Goal: Learn about a topic: Learn about a topic

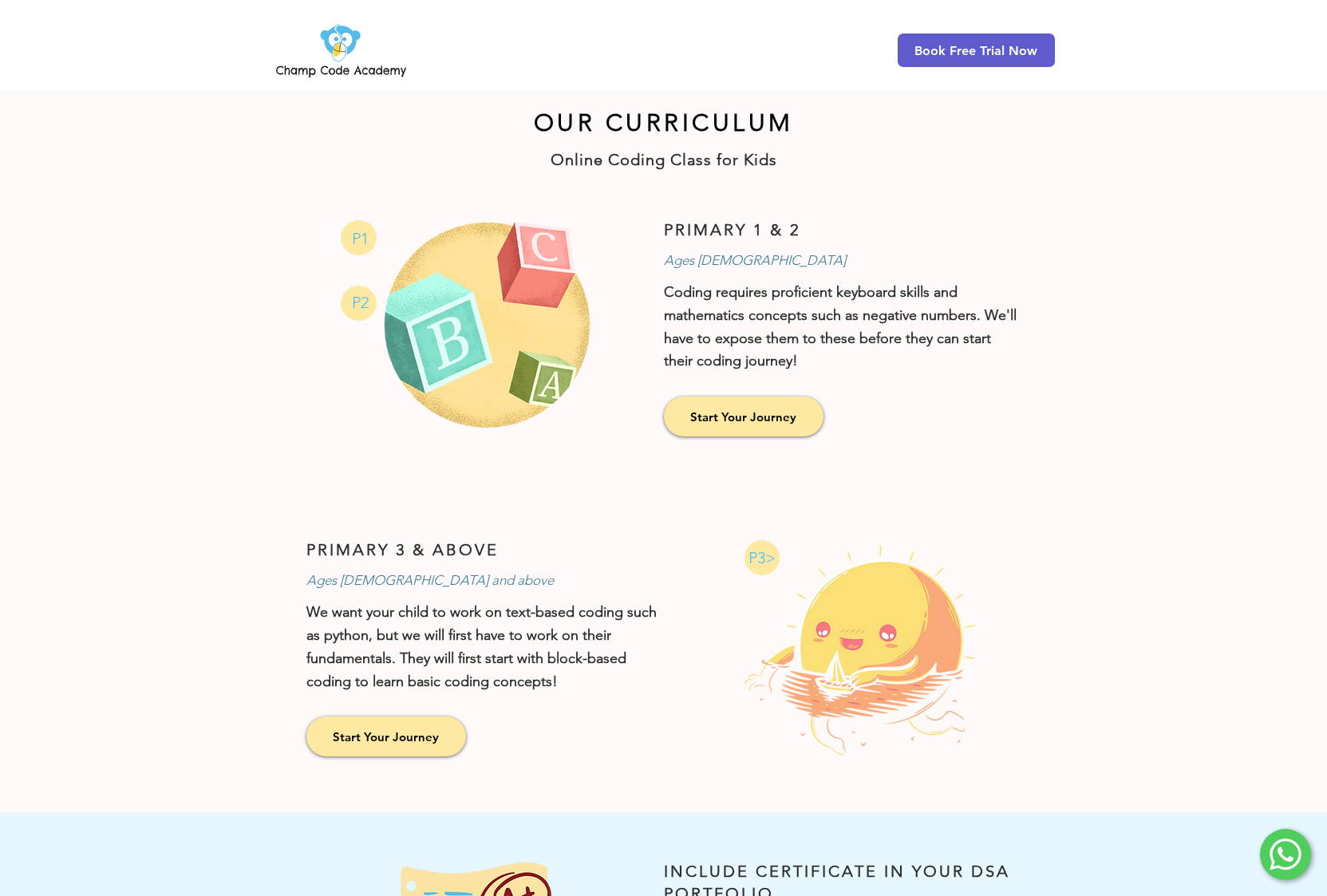
scroll to position [1054, 0]
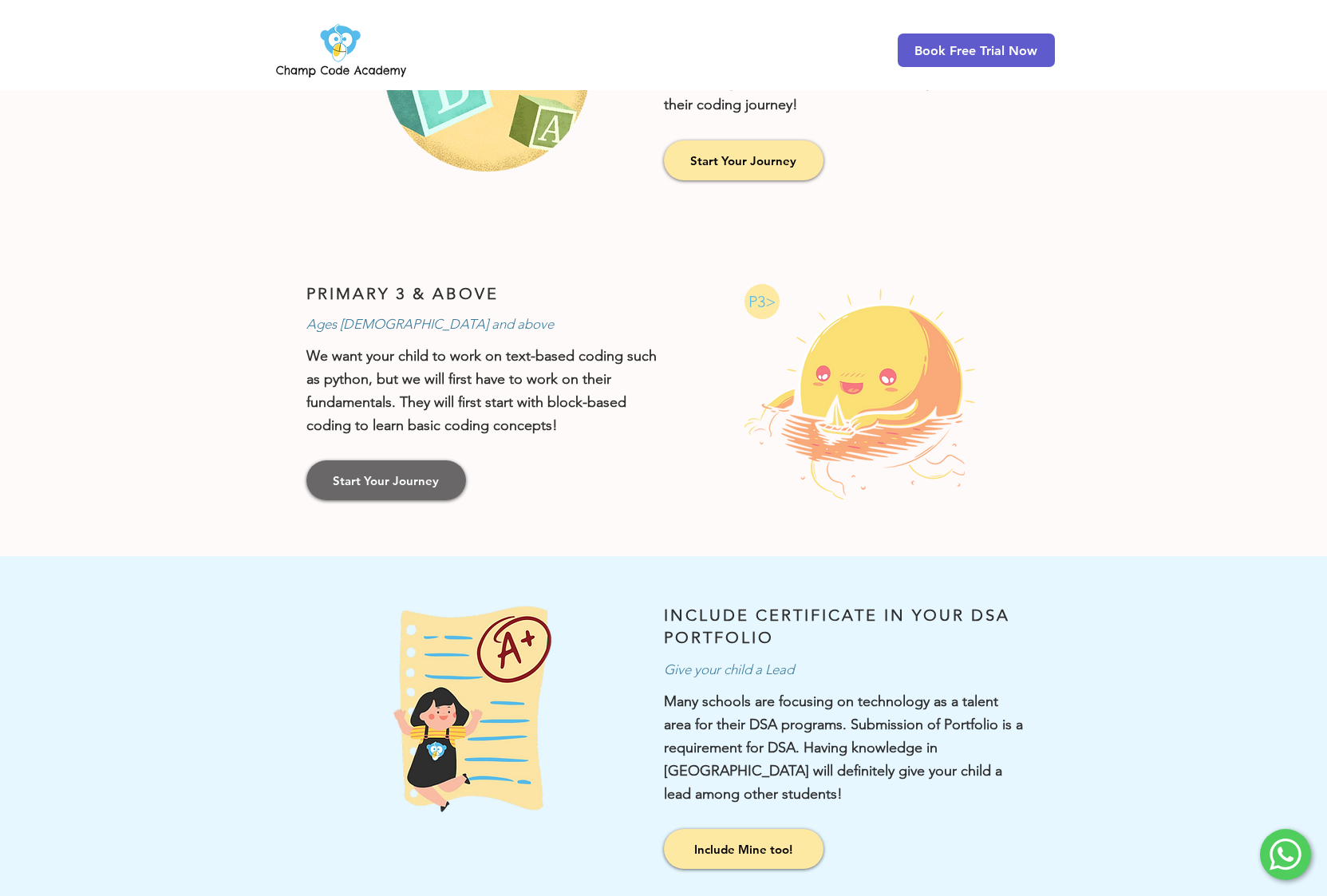
click at [422, 478] on span "Start Your Journey" at bounding box center [385, 480] width 106 height 16
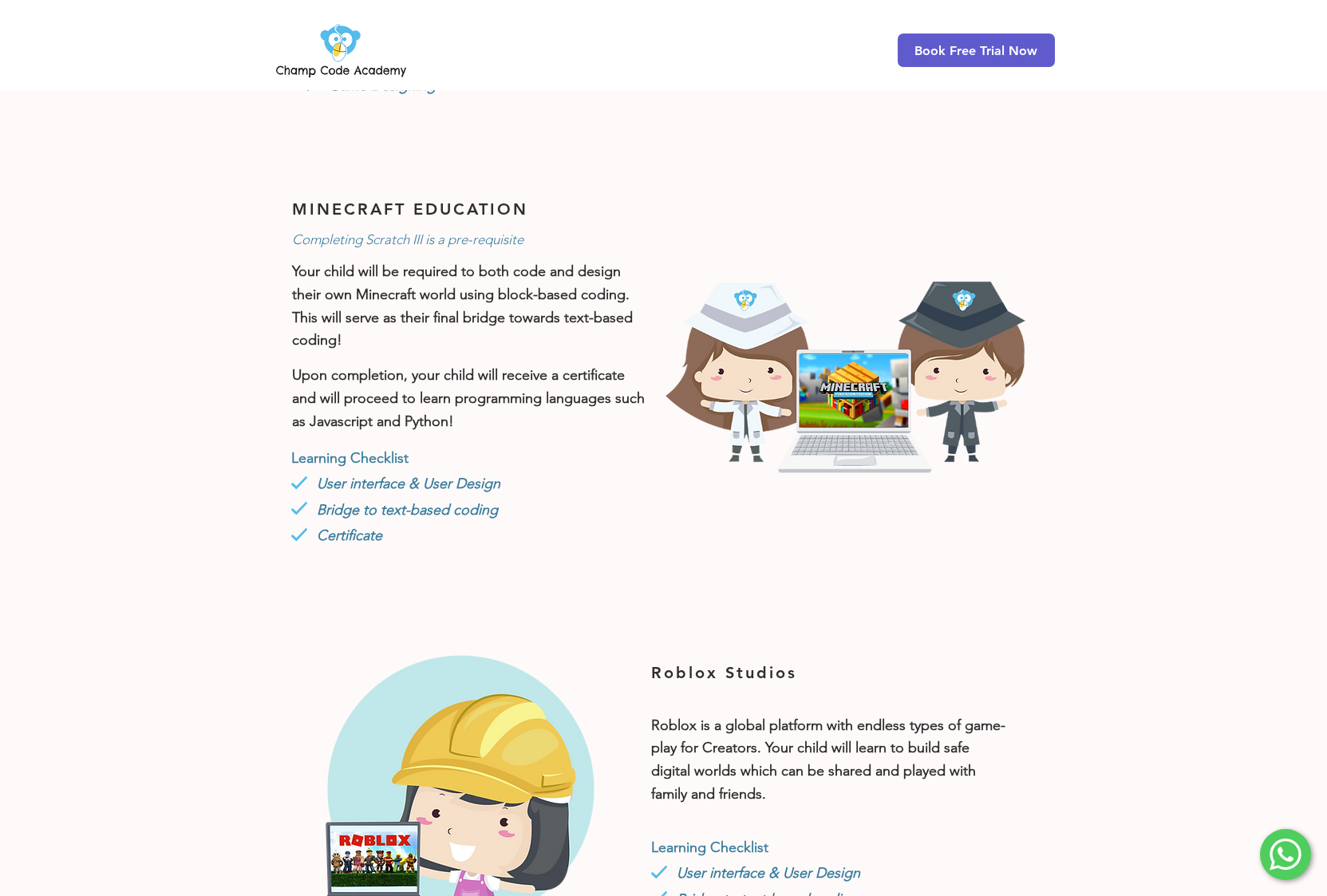
scroll to position [841, 0]
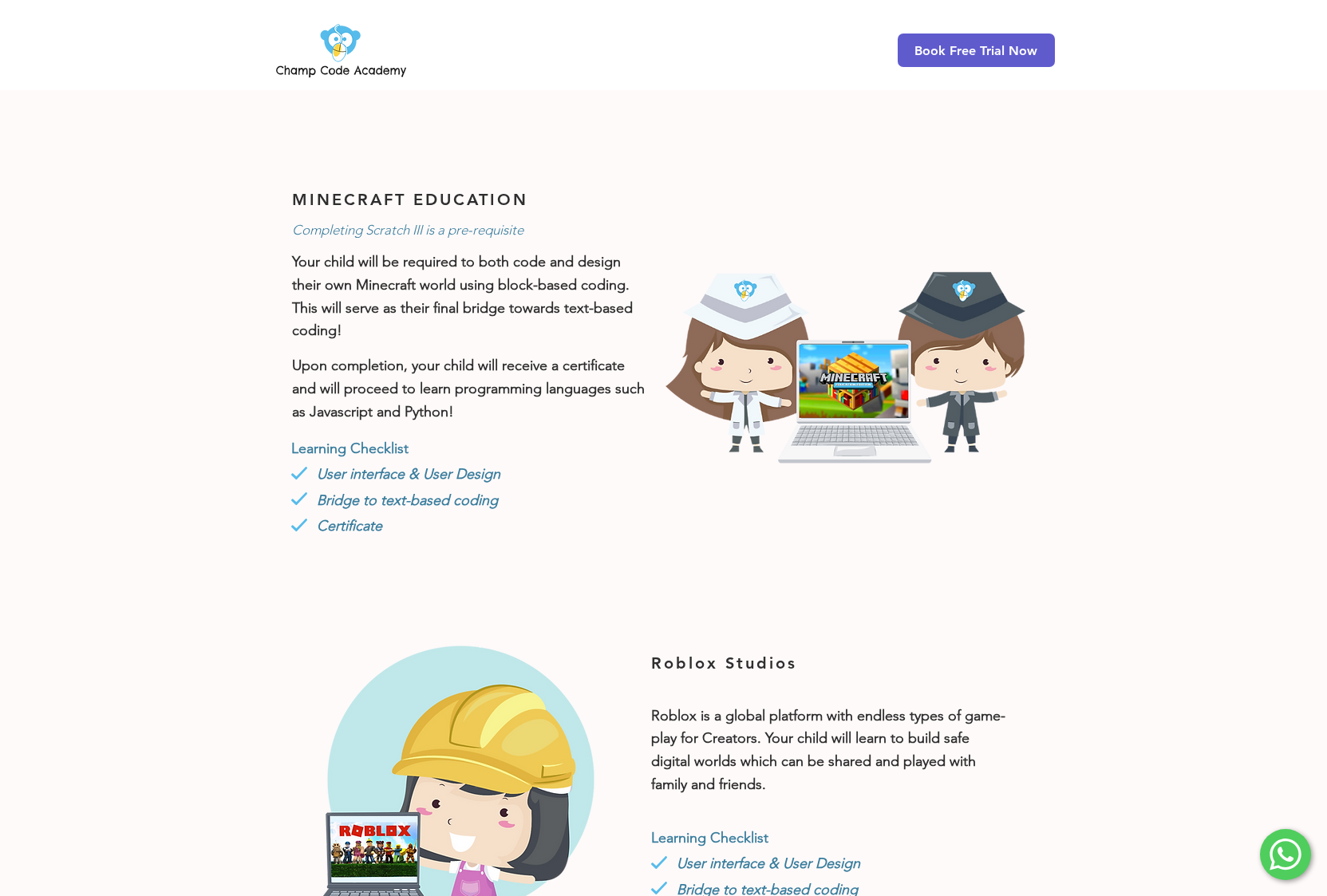
click at [411, 502] on span "Bridge to text-based coding" at bounding box center [407, 500] width 181 height 17
click at [408, 446] on span "Learning Checklist" at bounding box center [350, 448] width 117 height 17
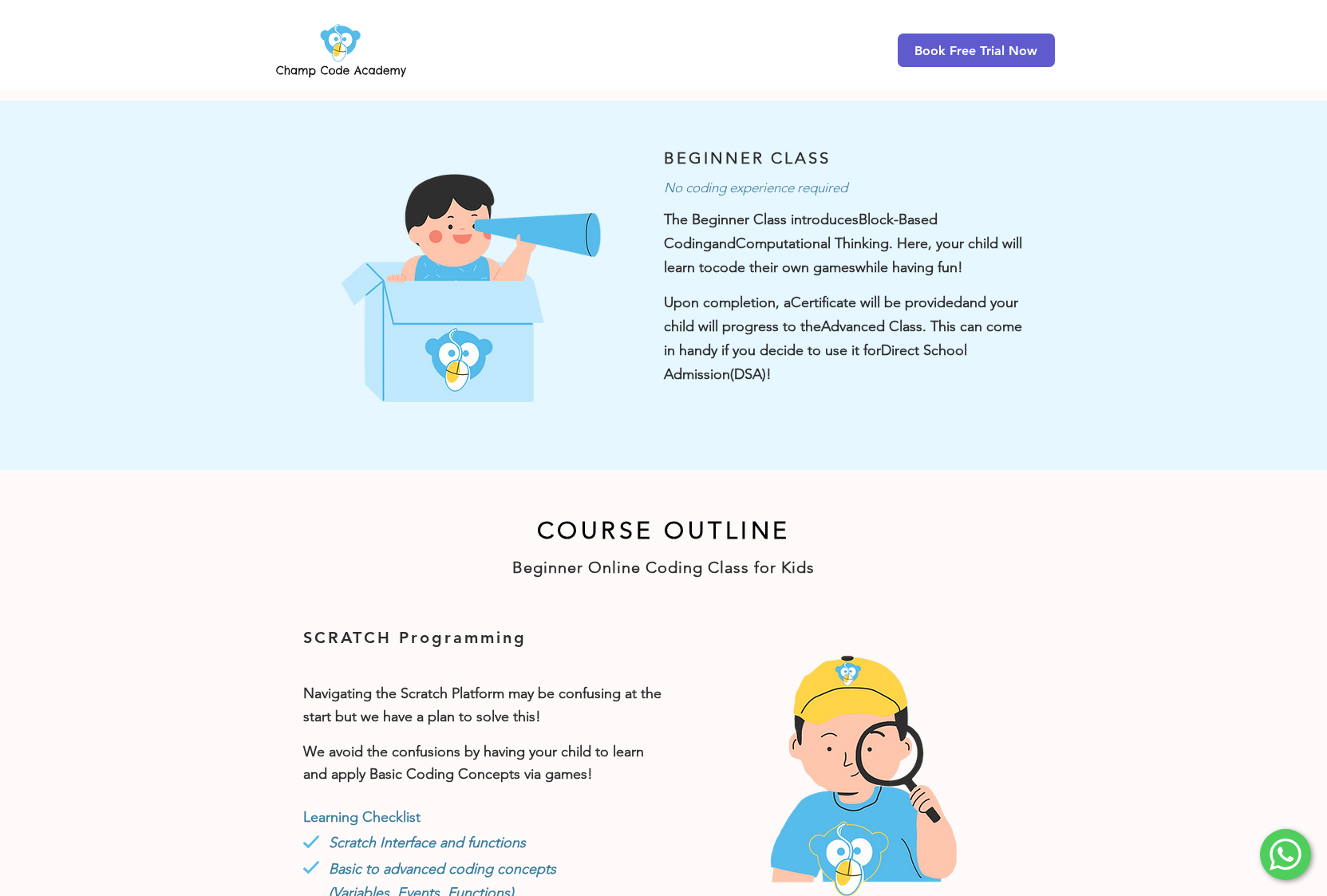
scroll to position [0, 0]
click at [369, 72] on img at bounding box center [341, 50] width 136 height 62
click at [337, 45] on img at bounding box center [341, 50] width 136 height 62
click at [746, 188] on span "No coding experience required" at bounding box center [755, 187] width 183 height 16
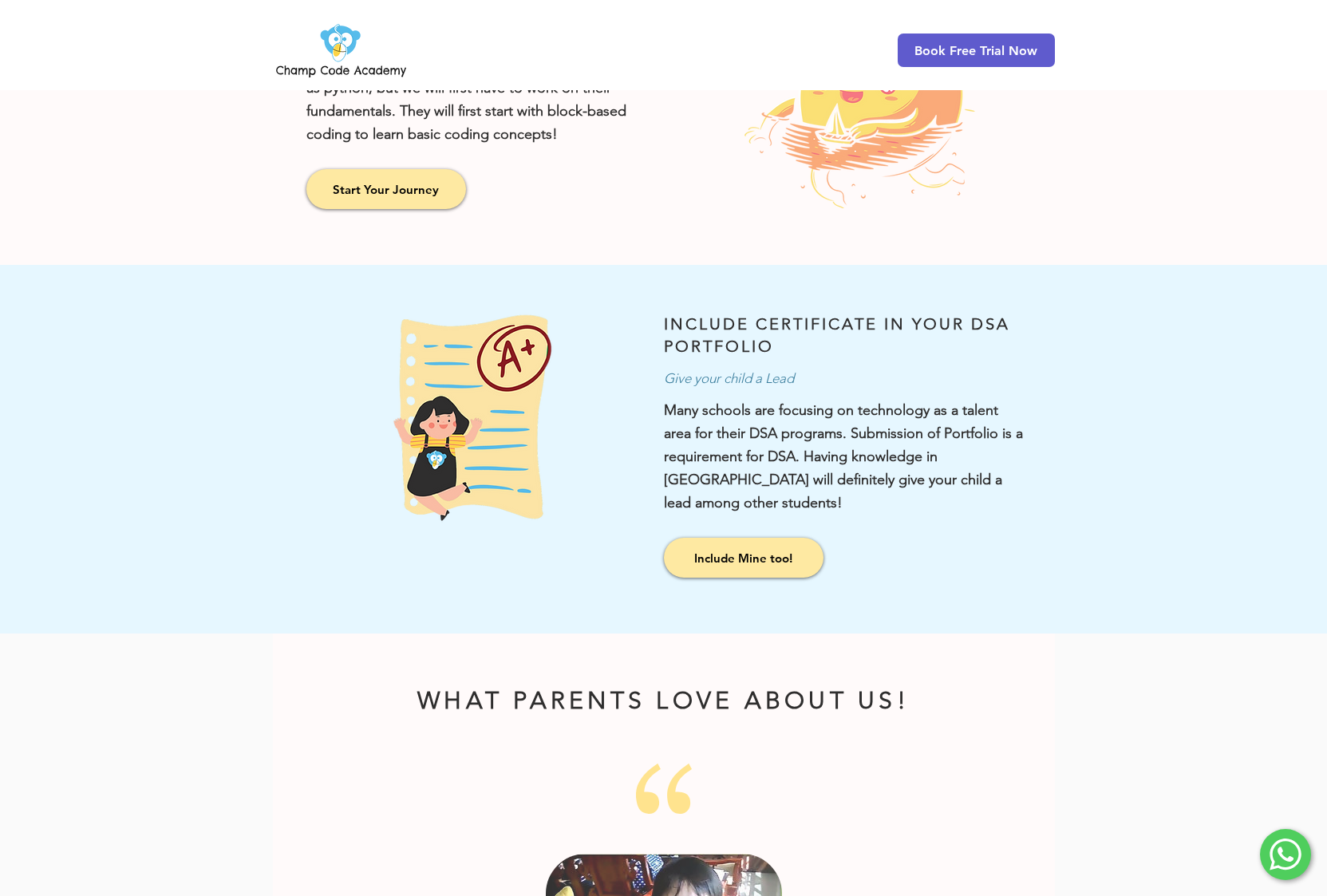
scroll to position [1866, 0]
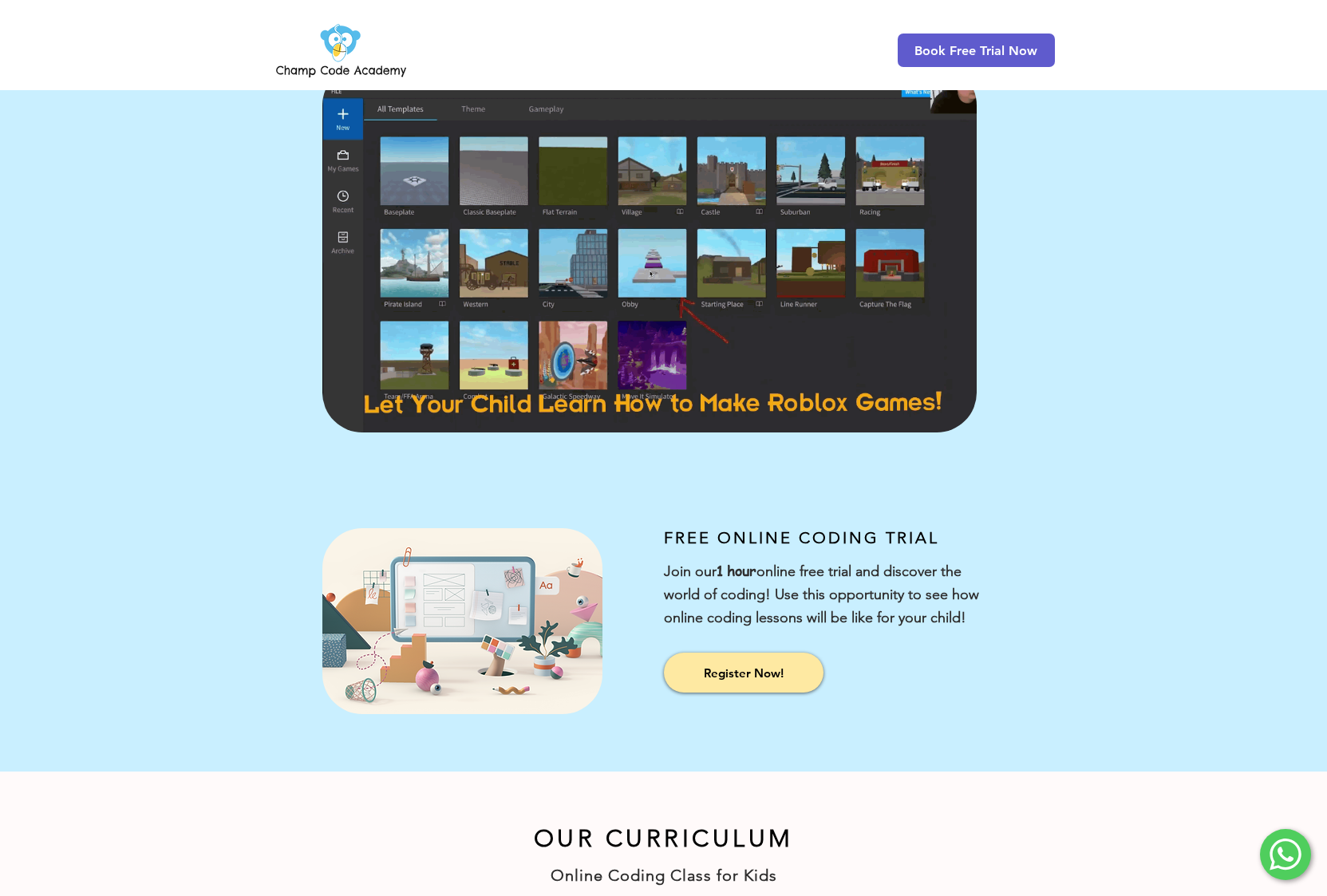
click at [329, 40] on img at bounding box center [341, 50] width 136 height 62
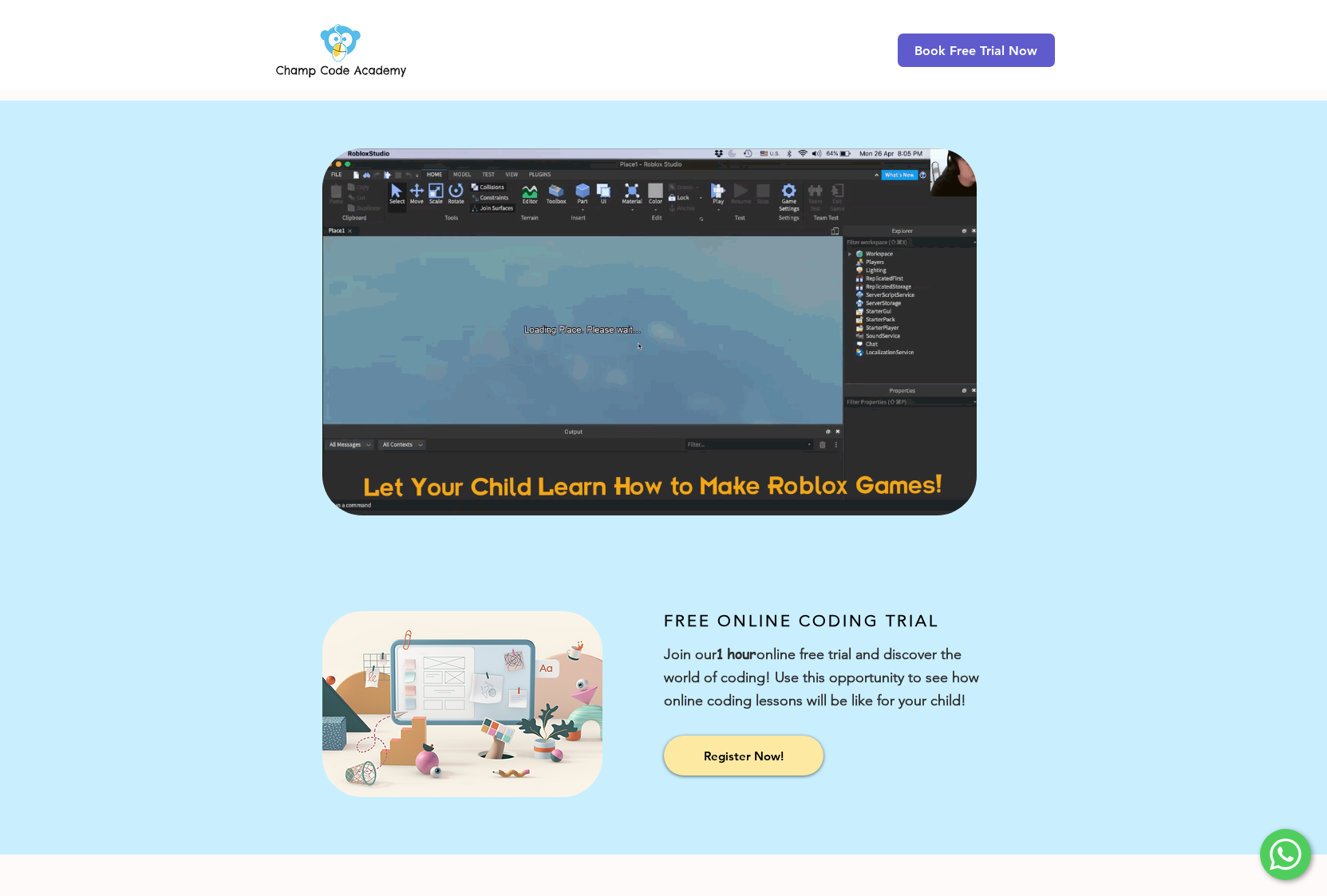
scroll to position [2, 0]
